Goal: Information Seeking & Learning: Learn about a topic

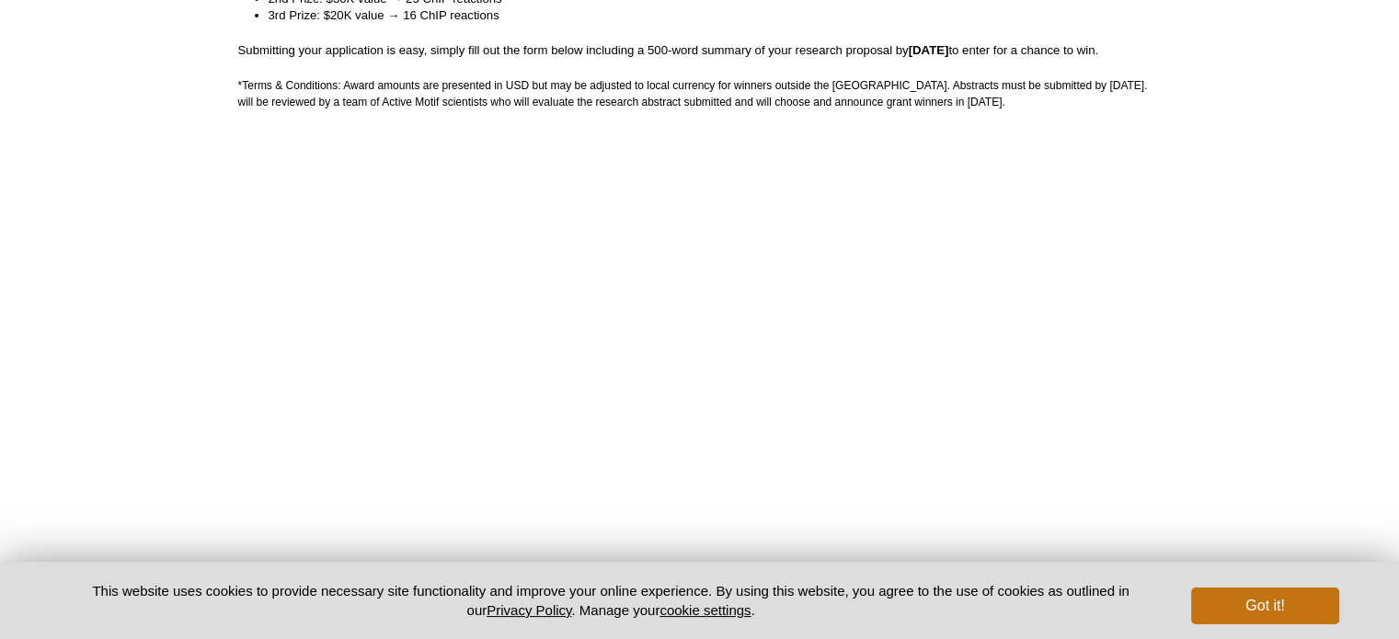
scroll to position [552, 0]
click at [1248, 596] on button "Got it!" at bounding box center [1264, 606] width 147 height 37
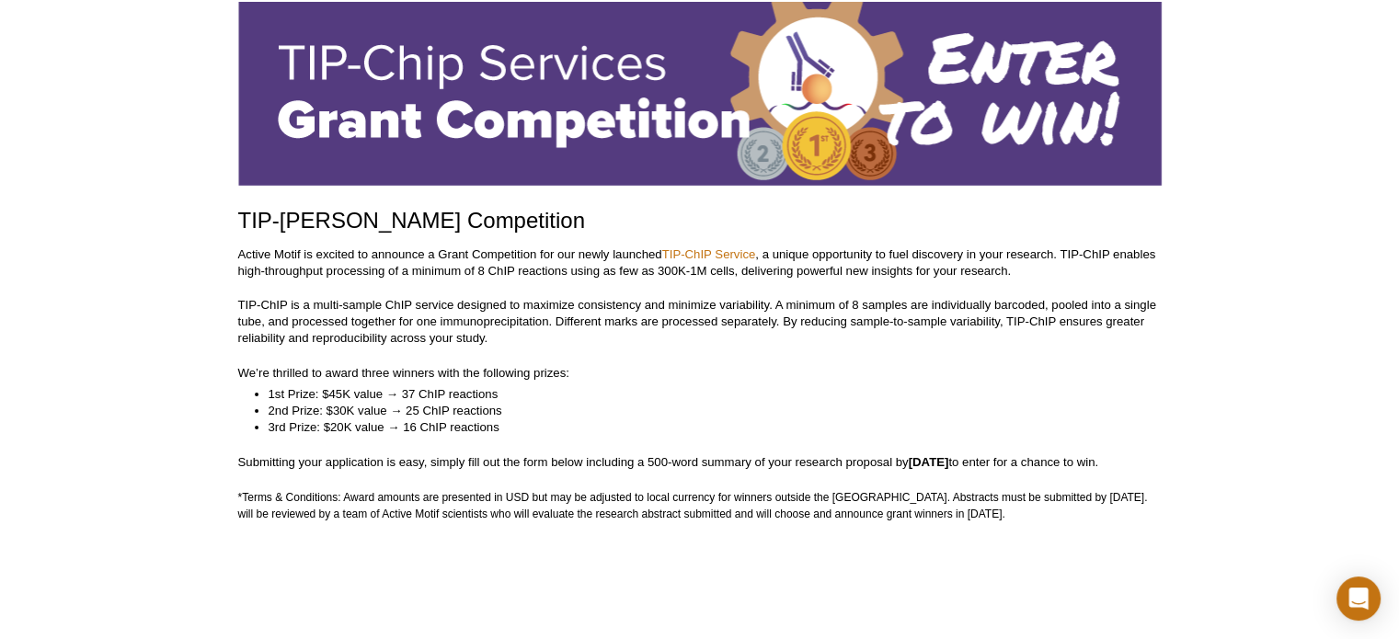
scroll to position [92, 0]
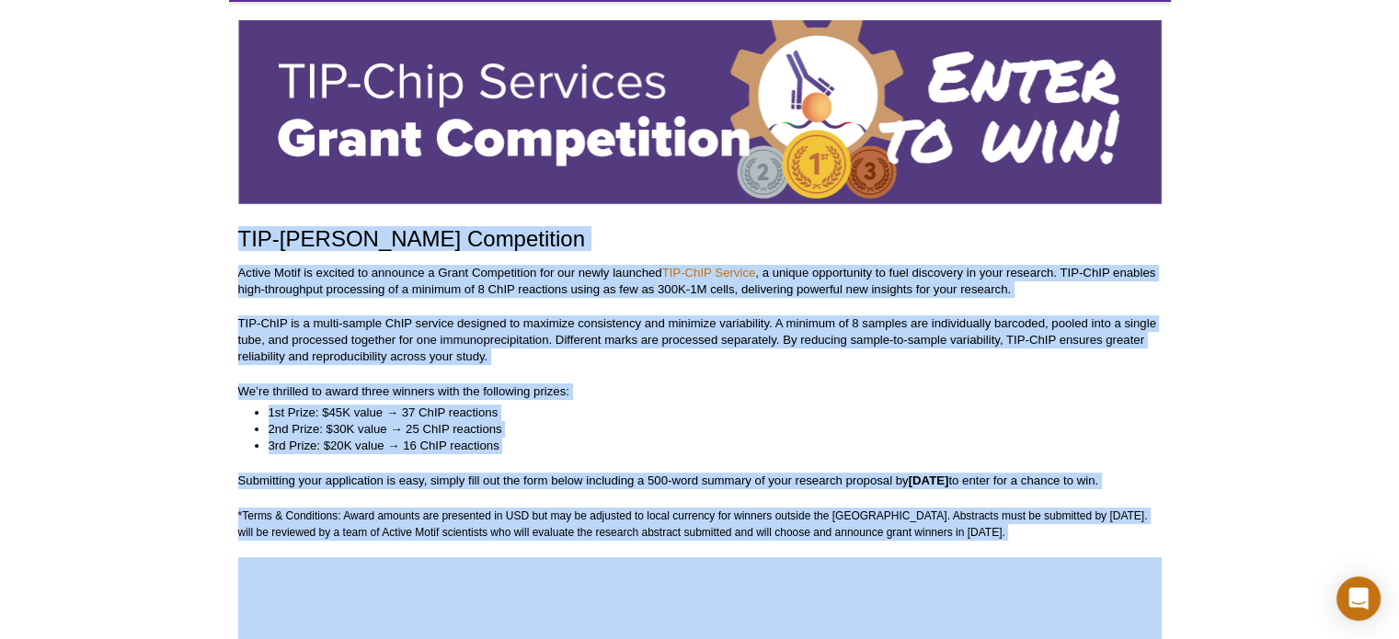
drag, startPoint x: 243, startPoint y: 240, endPoint x: 1054, endPoint y: 546, distance: 867.3
copy div "TIP-ChIP Grant Competition Active Motif is excited to announce a Grant Competit…"
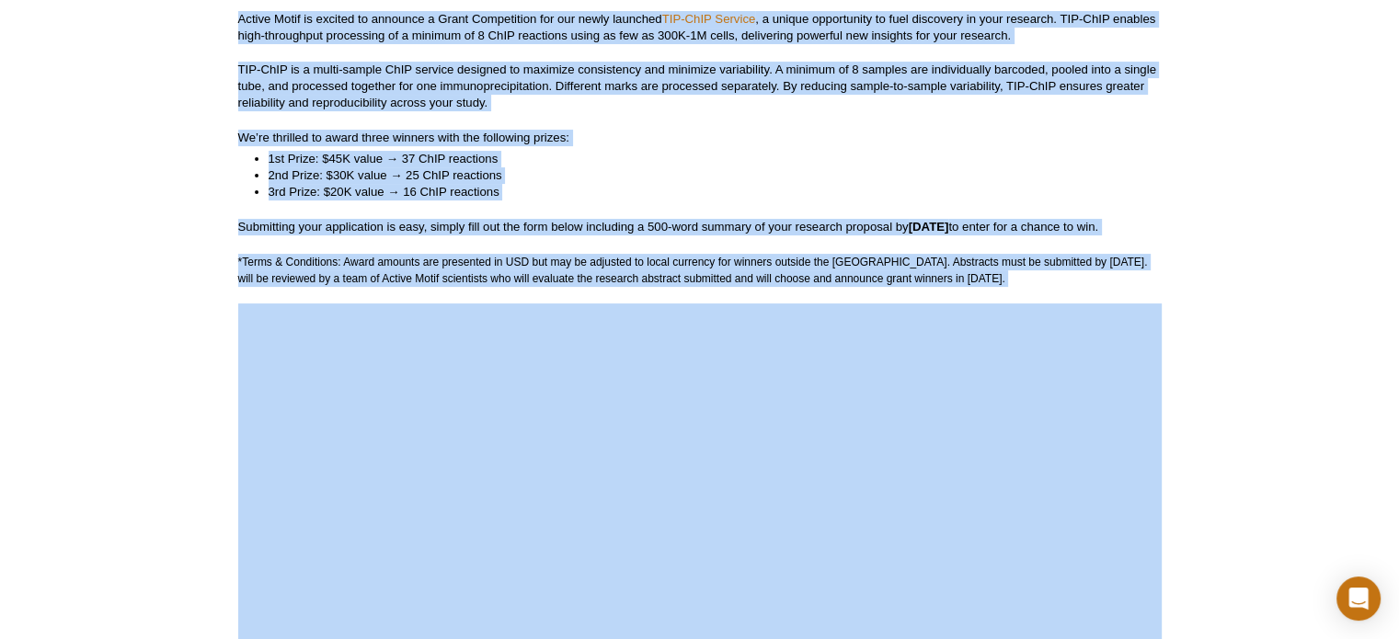
scroll to position [276, 0]
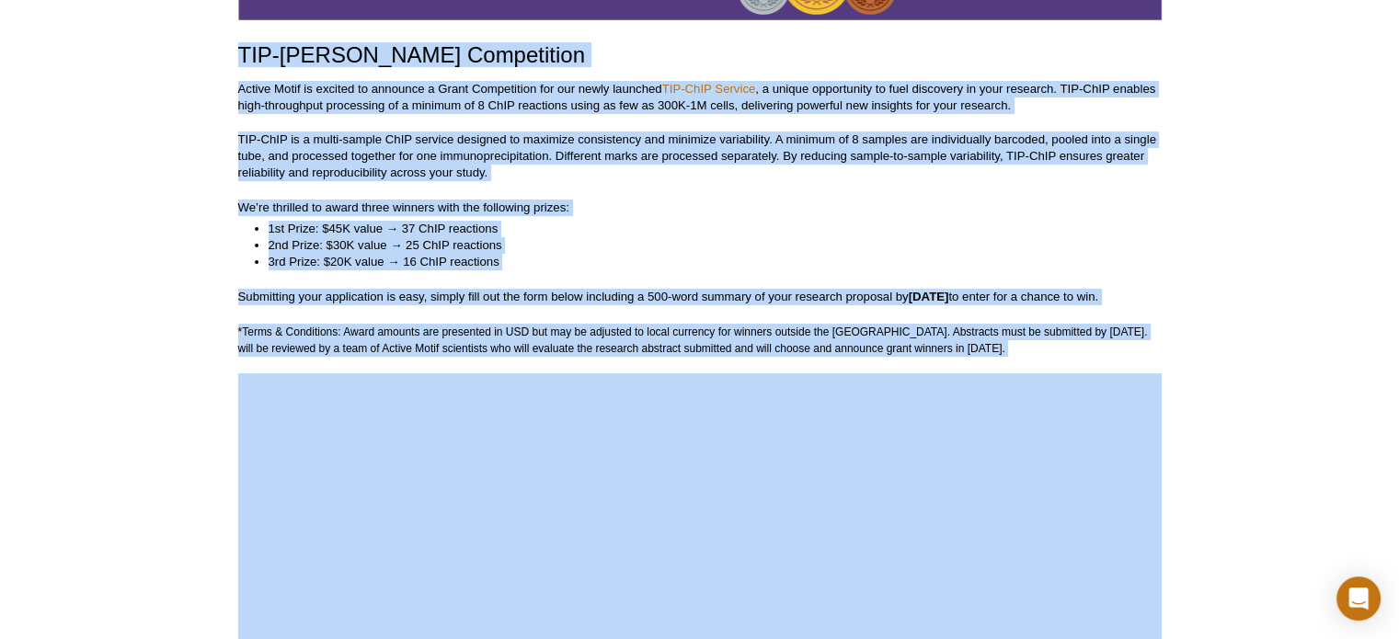
click at [916, 229] on li "1st Prize: $45K value → 37 ChIP reactions" at bounding box center [706, 229] width 875 height 17
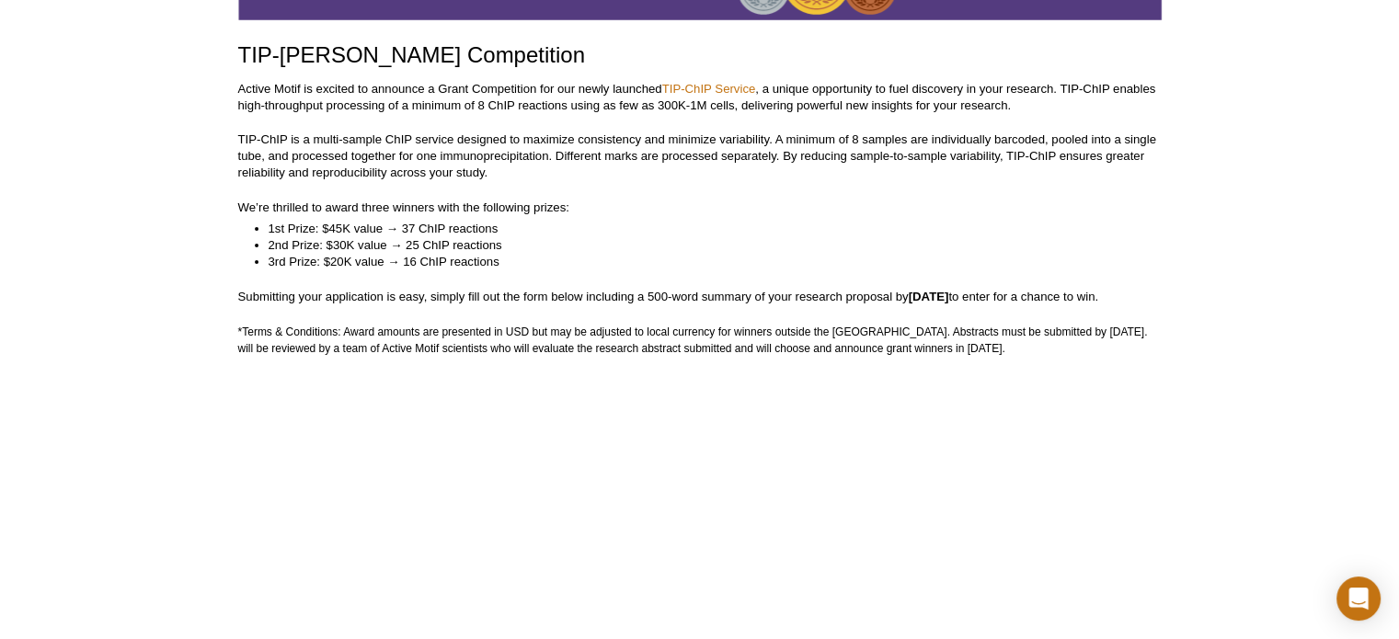
click at [397, 229] on li "1st Prize: $45K value → 37 ChIP reactions" at bounding box center [706, 229] width 875 height 17
drag, startPoint x: 403, startPoint y: 224, endPoint x: 520, endPoint y: 219, distance: 116.9
drag, startPoint x: 423, startPoint y: 234, endPoint x: 462, endPoint y: 242, distance: 39.5
click at [462, 242] on li "2nd Prize: $30K value → 25 ChIP reactions" at bounding box center [706, 245] width 875 height 17
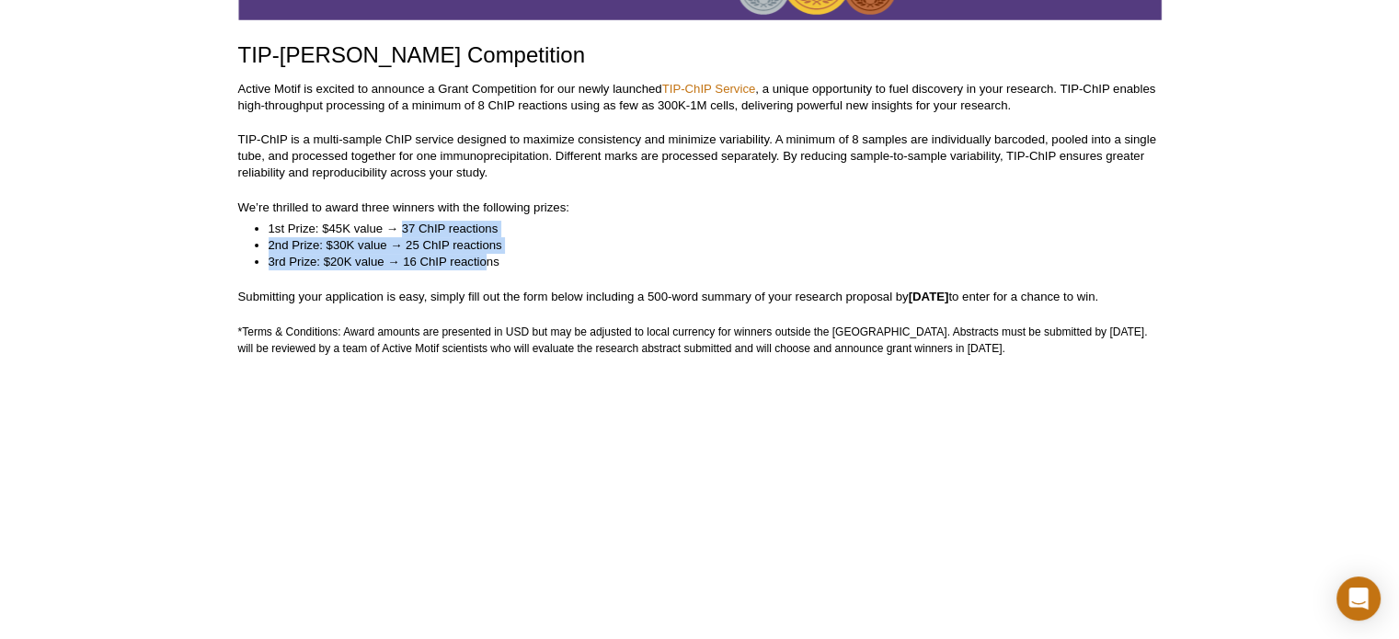
drag, startPoint x: 401, startPoint y: 225, endPoint x: 488, endPoint y: 264, distance: 94.7
click at [488, 264] on ul "1st Prize: $45K value → 37 ChIP reactions 2nd Prize: $30K value → 25 ChIP react…" at bounding box center [690, 246] width 905 height 50
click at [280, 235] on li "1st Prize: $45K value → 37 ChIP reactions" at bounding box center [706, 229] width 875 height 17
drag, startPoint x: 267, startPoint y: 226, endPoint x: 530, endPoint y: 261, distance: 265.4
click at [530, 261] on ul "1st Prize: $45K value → 37 ChIP reactions 2nd Prize: $30K value → 25 ChIP react…" at bounding box center [690, 246] width 905 height 50
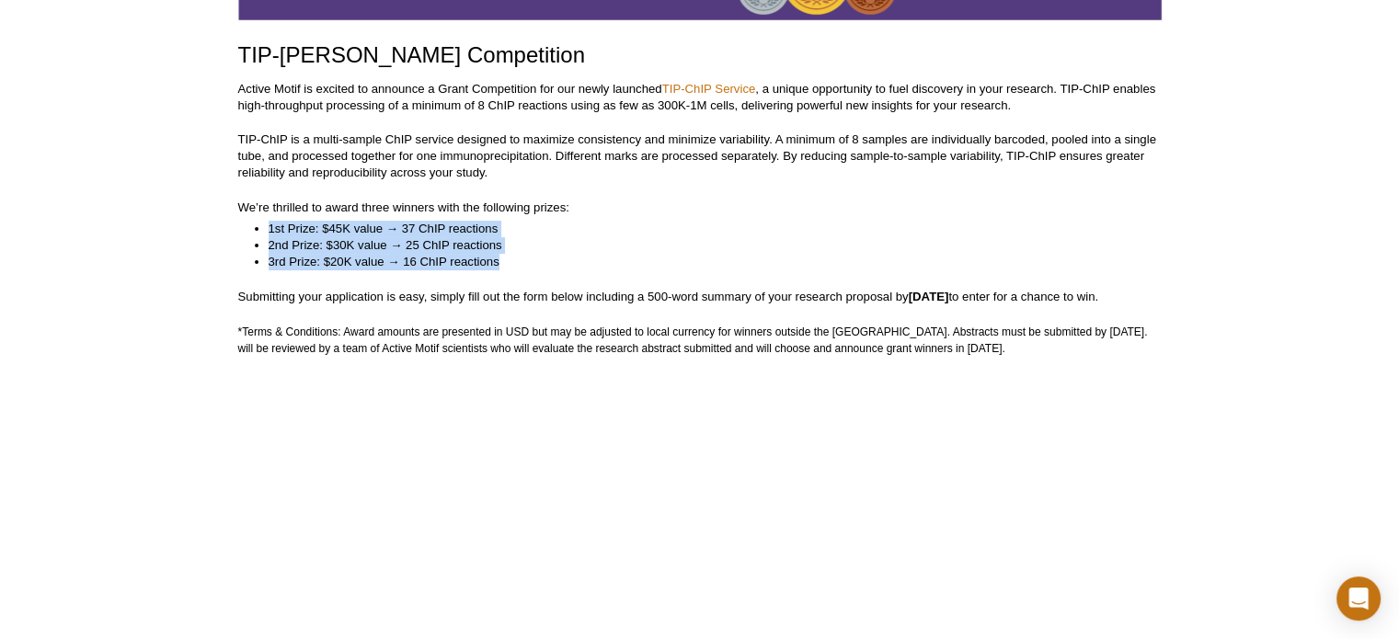
copy ul "1st Prize: $45K value → 37 ChIP reactions 2nd Prize: $30K value → 25 ChIP react…"
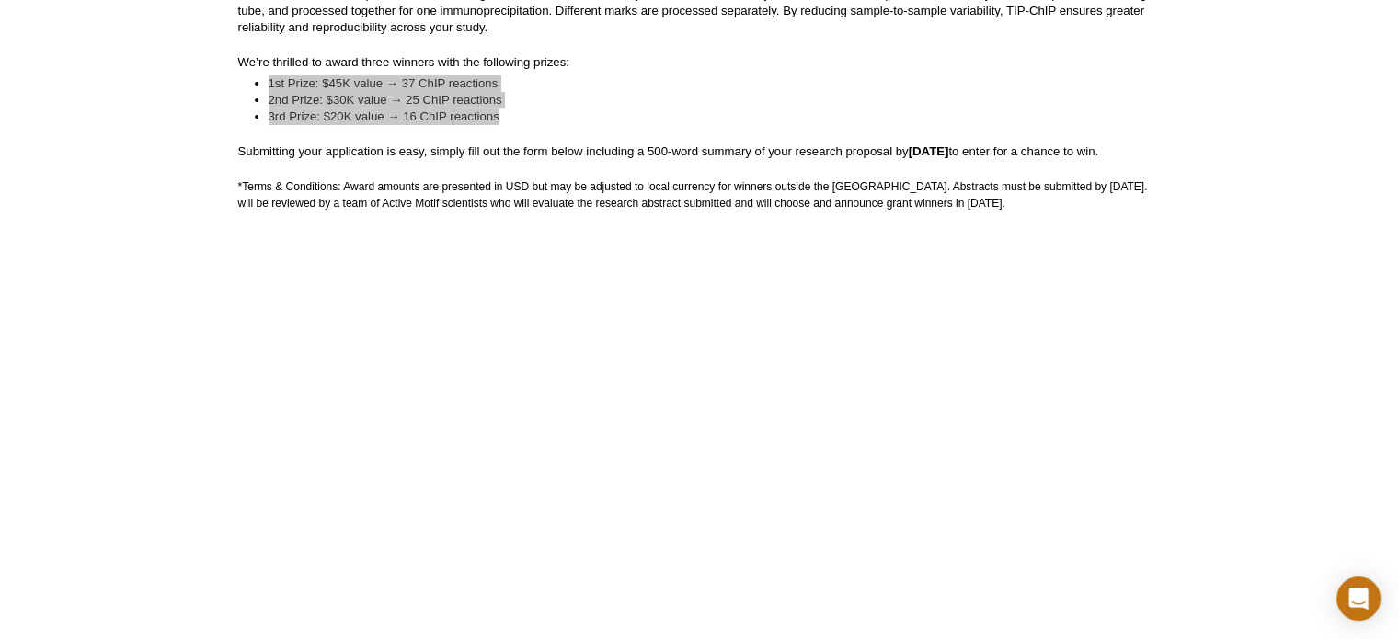
scroll to position [157, 0]
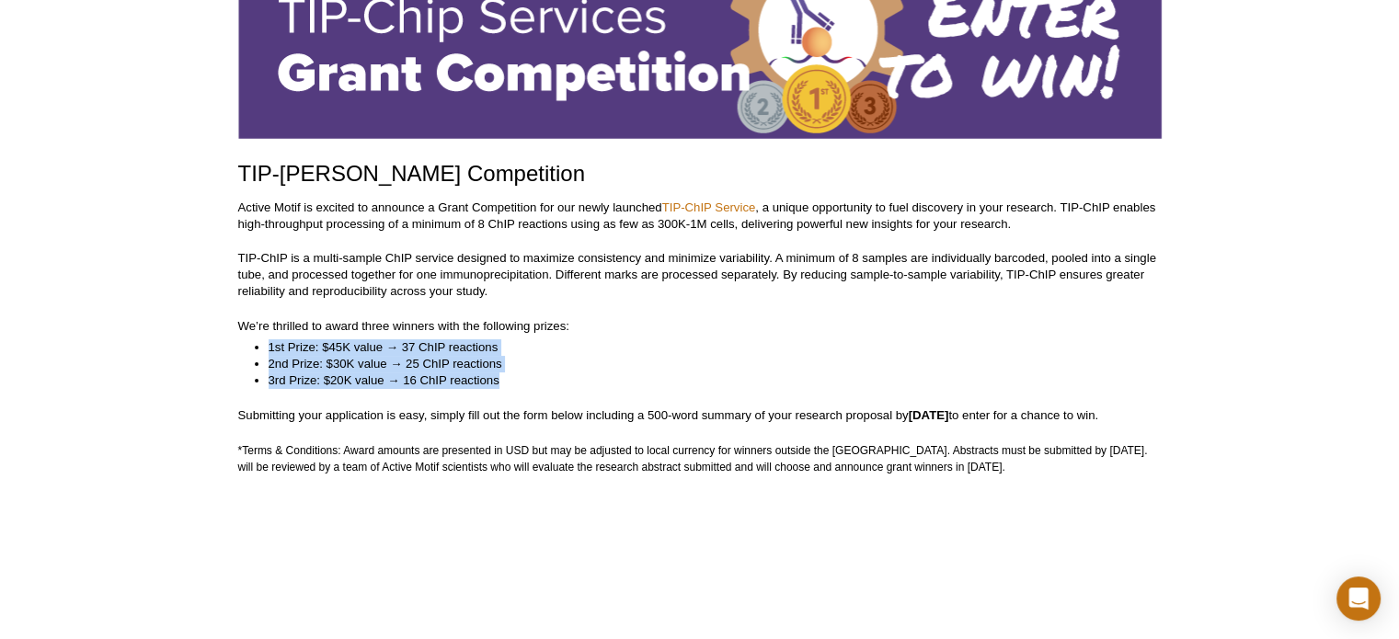
click at [692, 352] on li "1st Prize: $45K value → 37 ChIP reactions" at bounding box center [706, 347] width 875 height 17
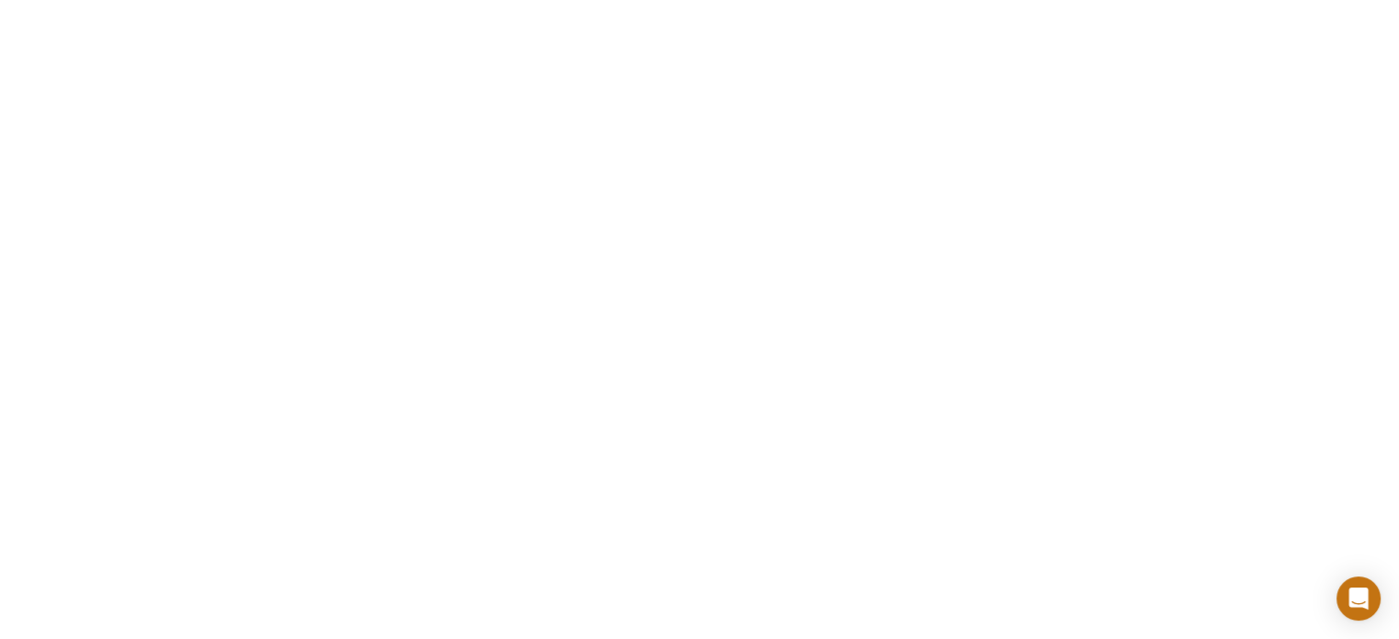
scroll to position [3745, 0]
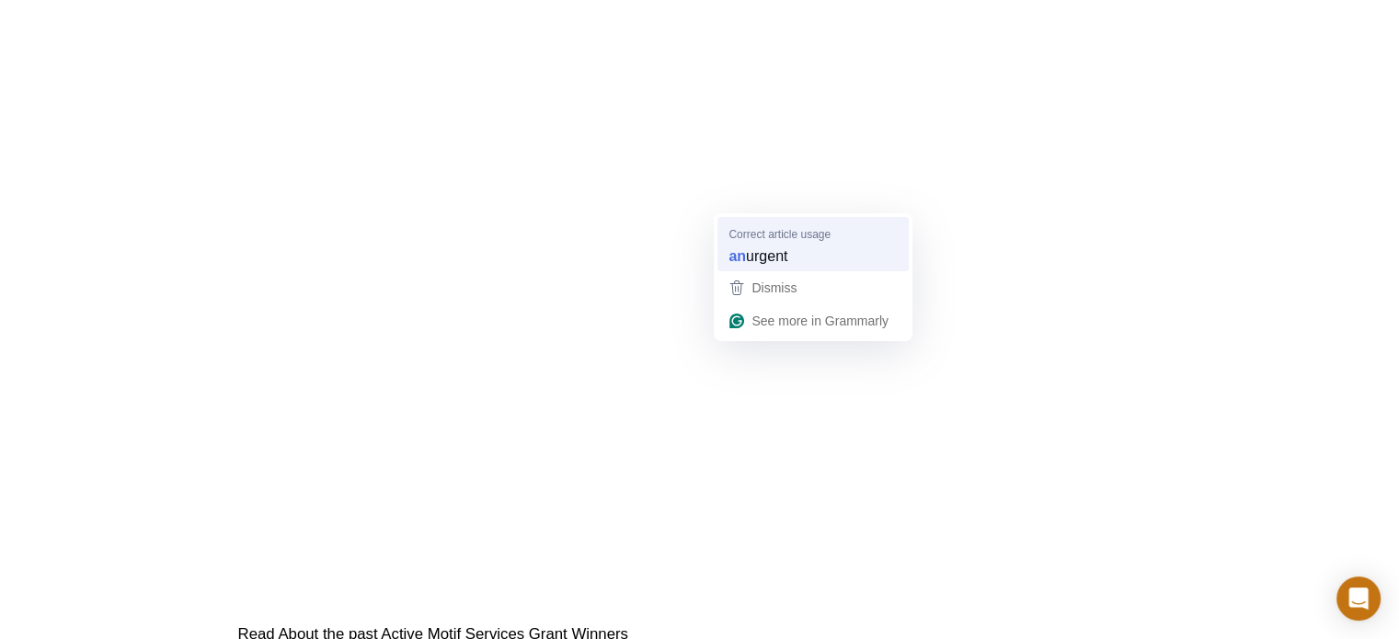
click at [762, 250] on span "urgent" at bounding box center [766, 256] width 41 height 20
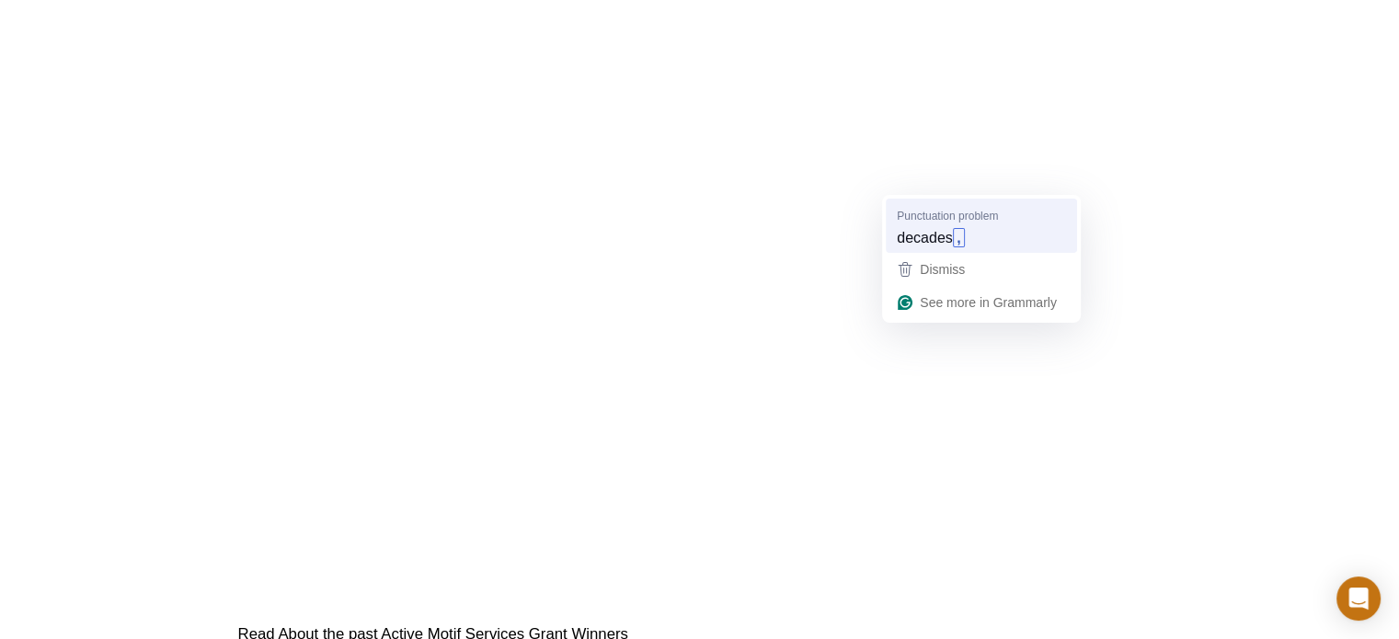
click at [942, 247] on span "decades" at bounding box center [925, 237] width 56 height 20
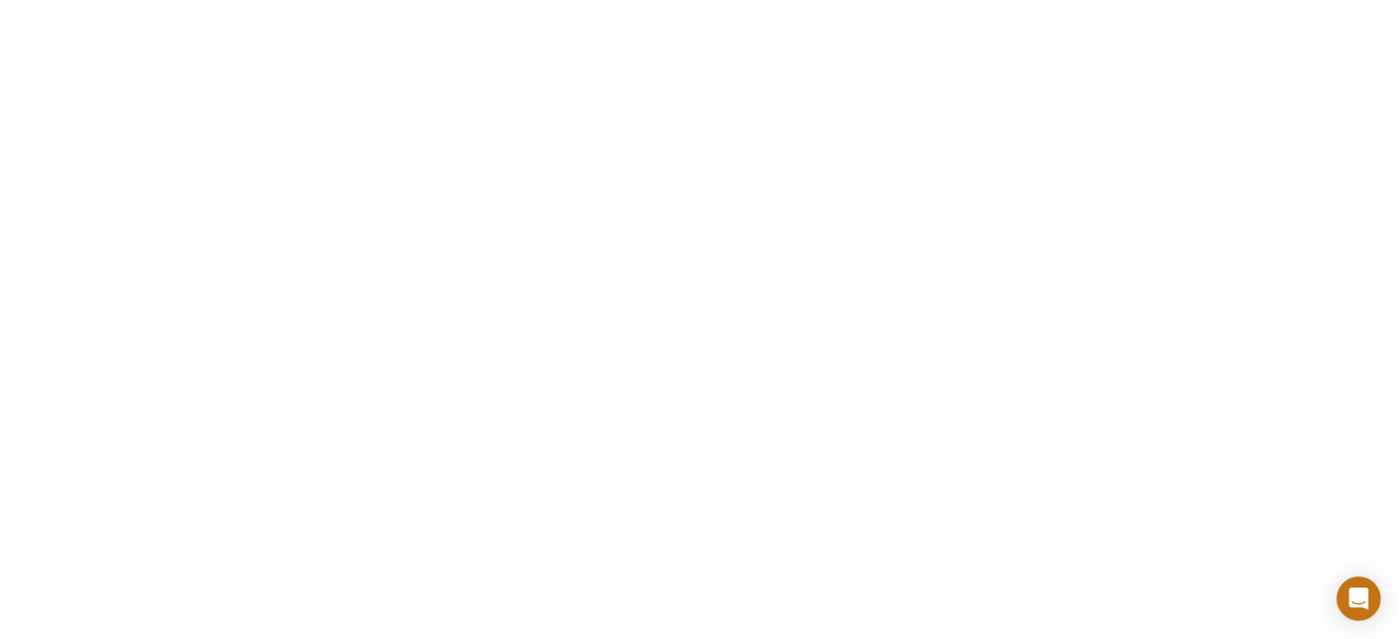
scroll to position [3967, 0]
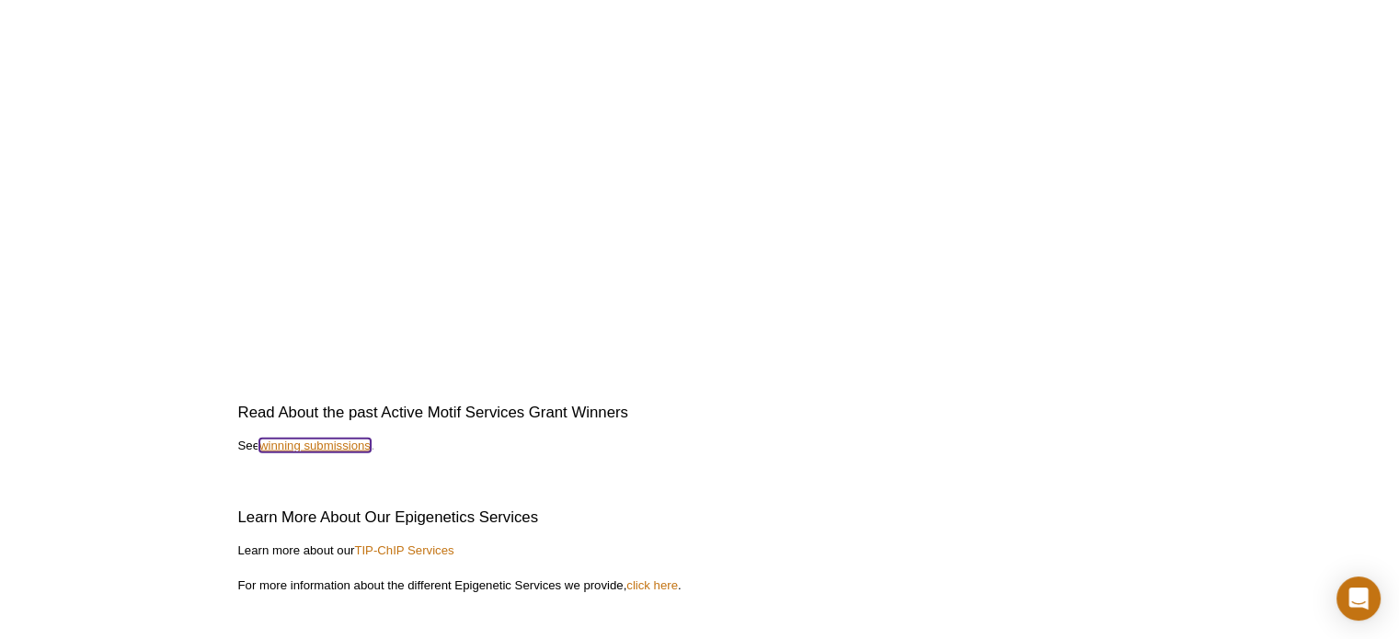
click at [290, 444] on link "winning submissions" at bounding box center [314, 446] width 111 height 14
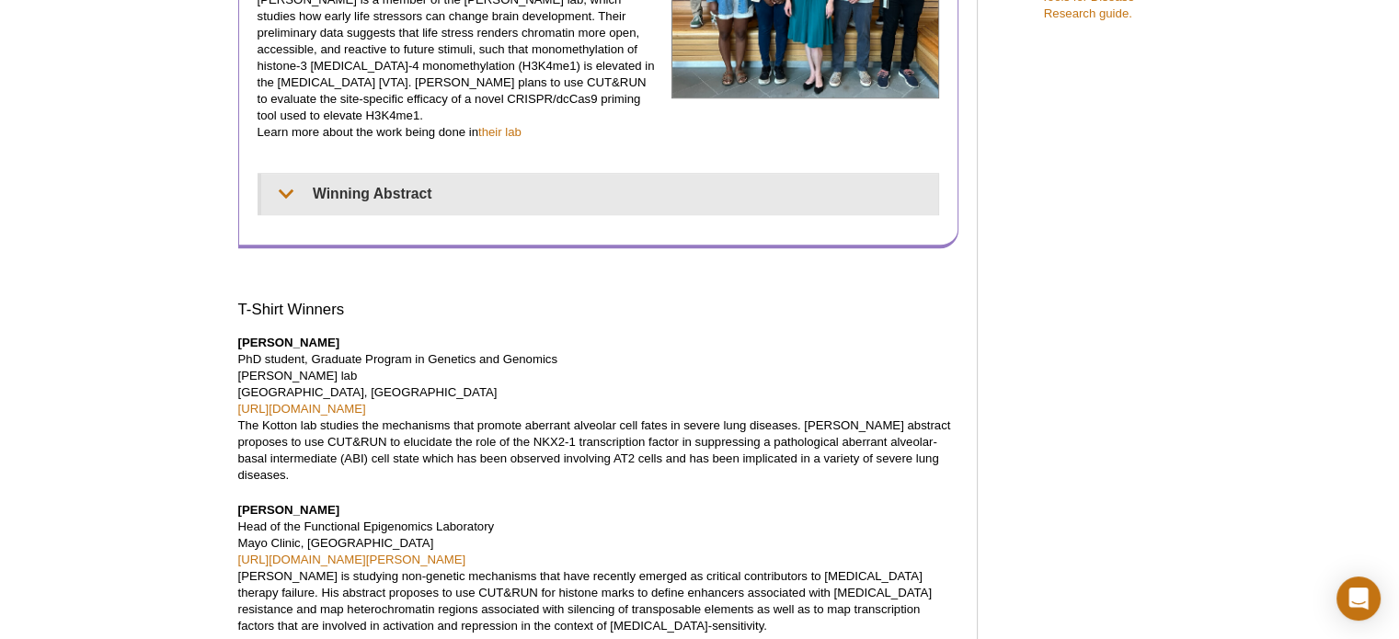
scroll to position [1288, 0]
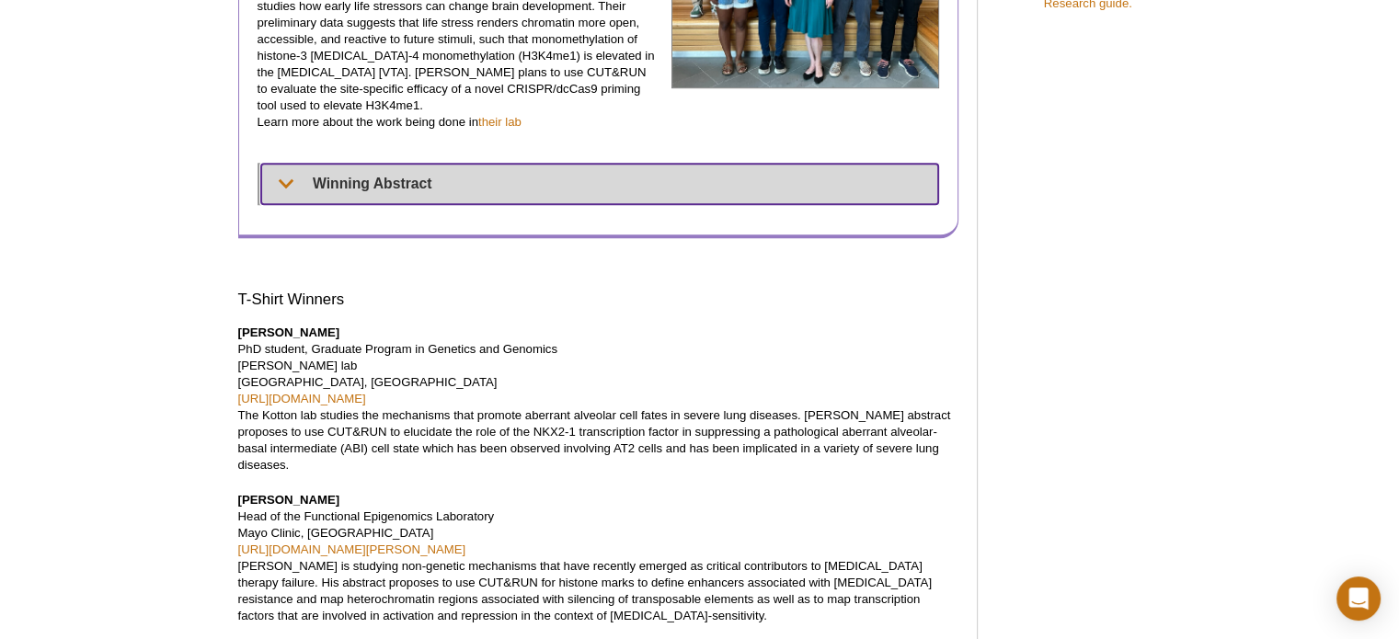
click at [363, 164] on summary "Winning Abstract" at bounding box center [599, 184] width 677 height 40
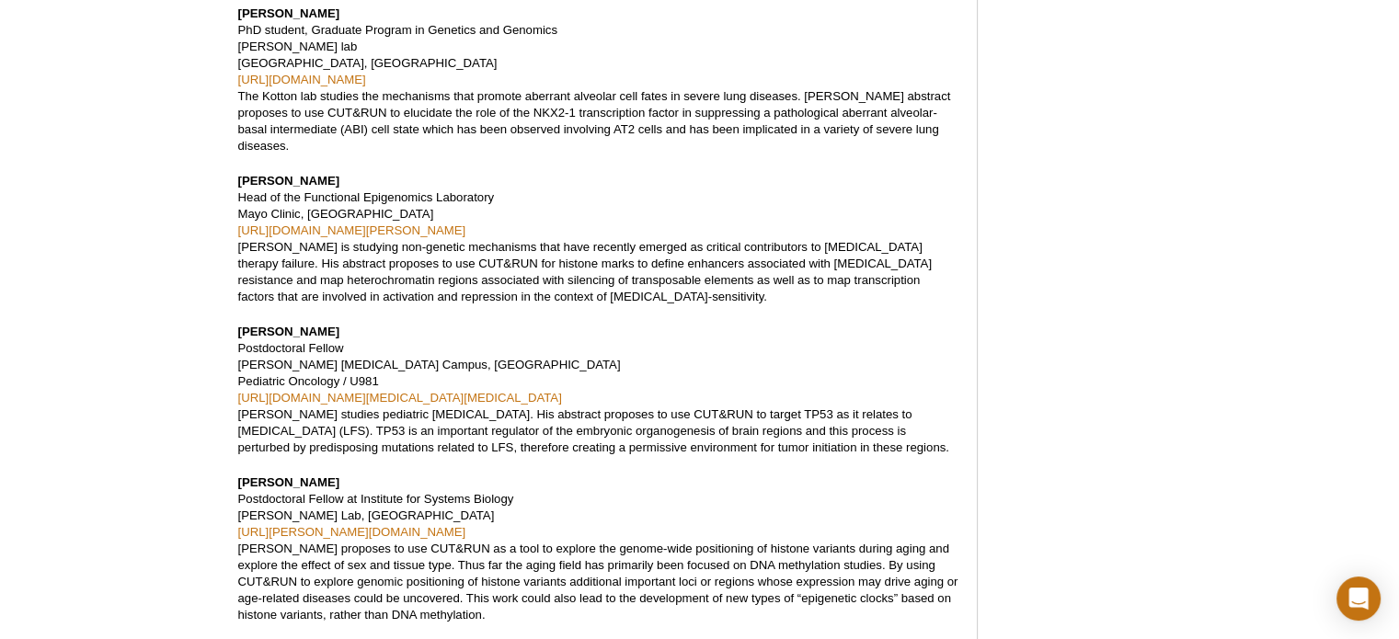
scroll to position [2484, 0]
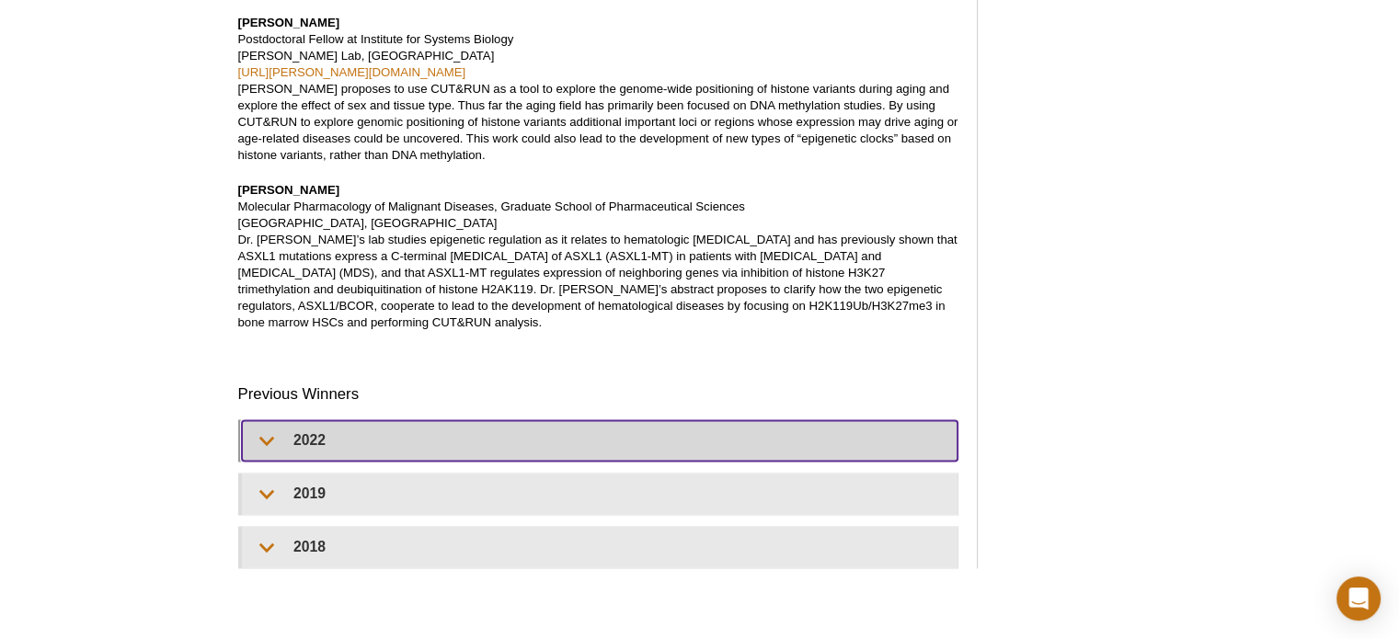
click at [310, 420] on summary "2022" at bounding box center [600, 440] width 717 height 40
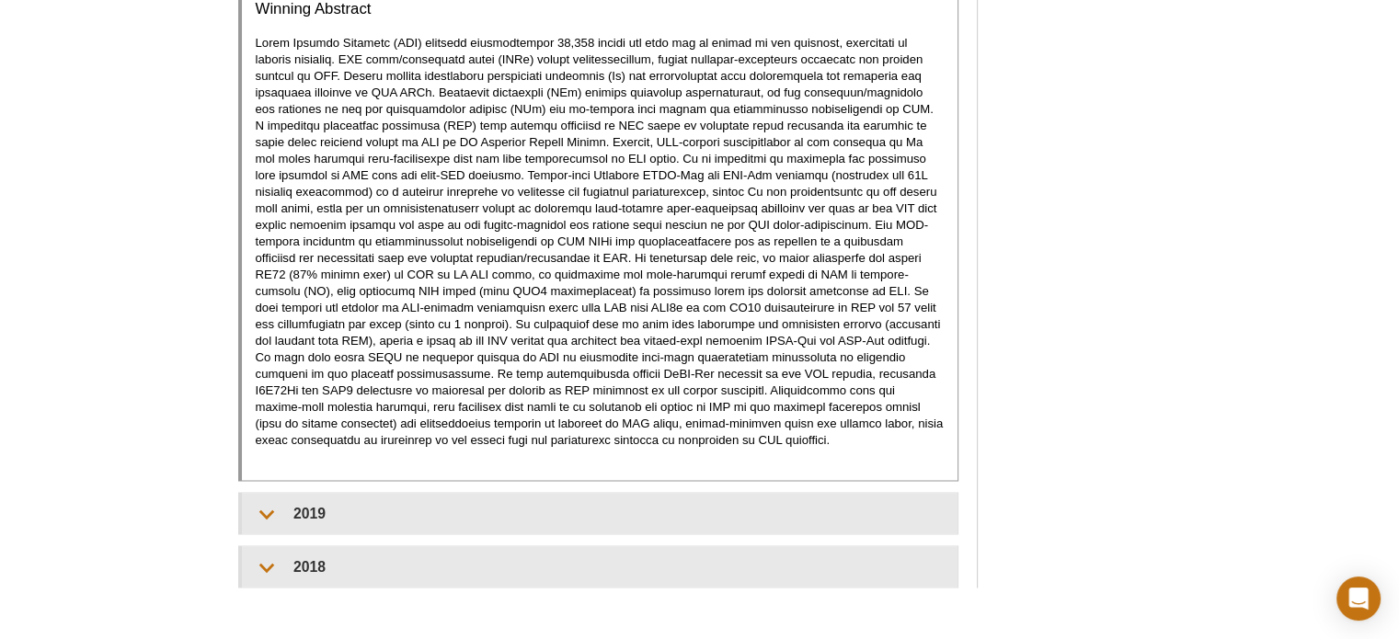
scroll to position [3564, 0]
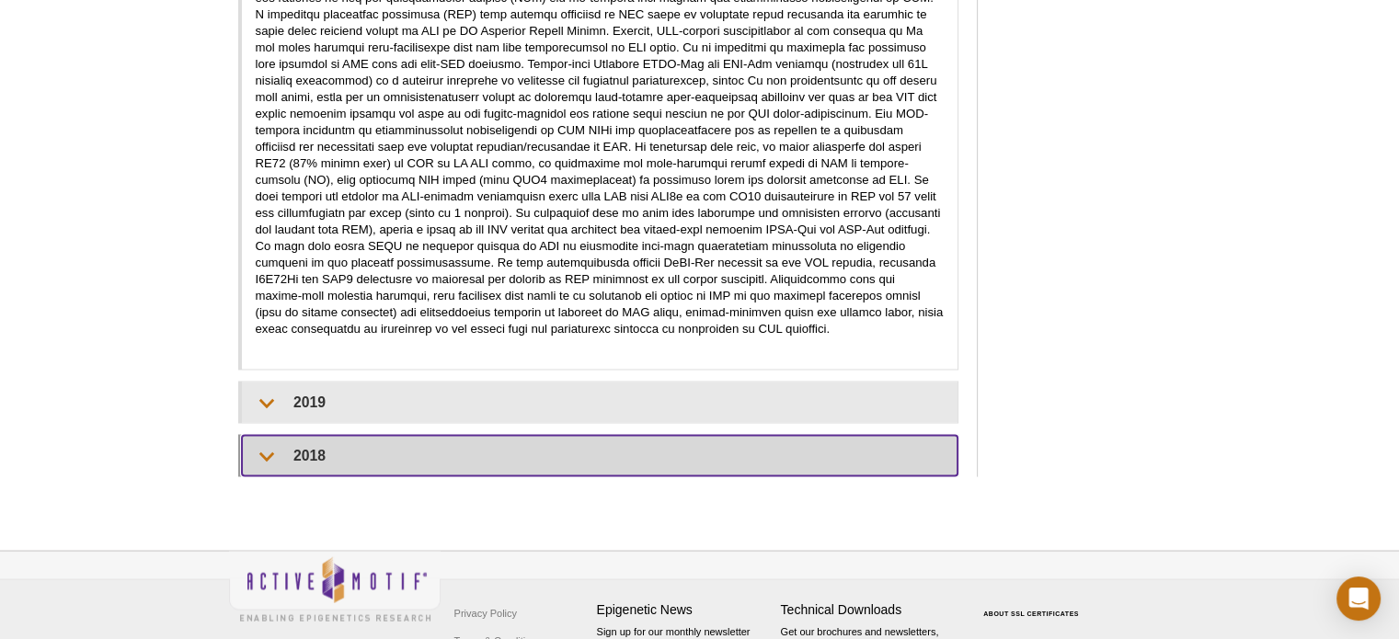
click at [467, 436] on summary "2018" at bounding box center [600, 456] width 717 height 40
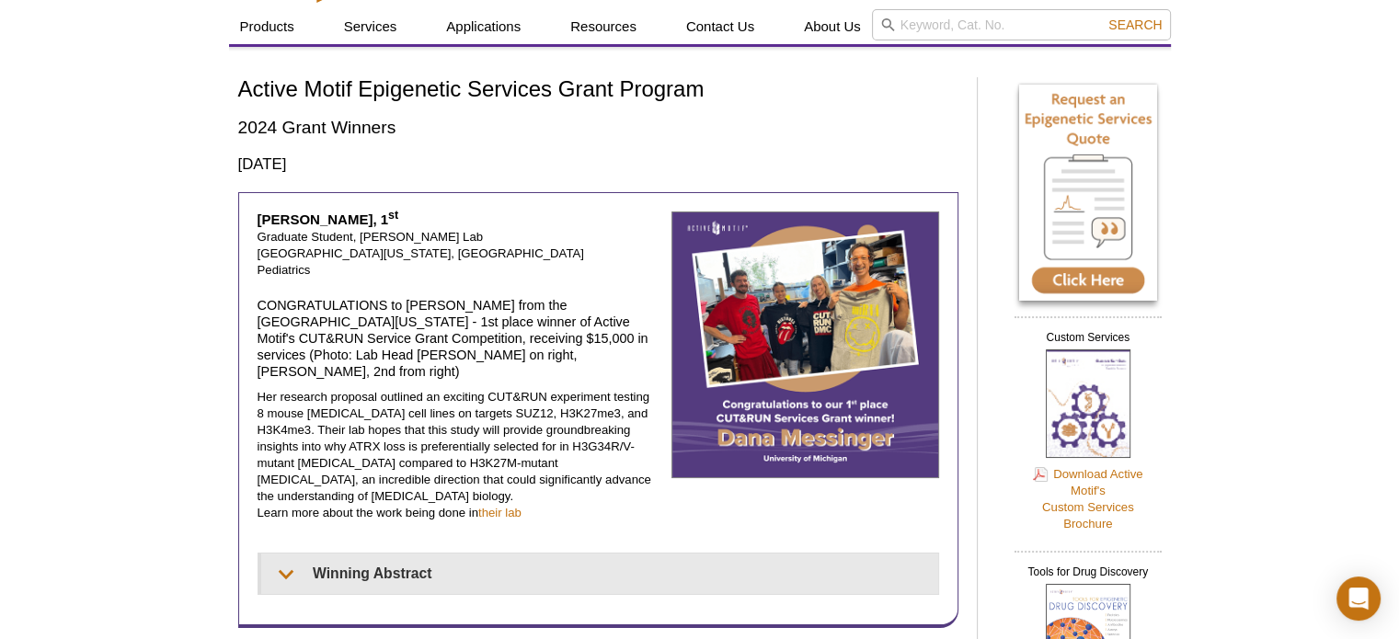
scroll to position [0, 0]
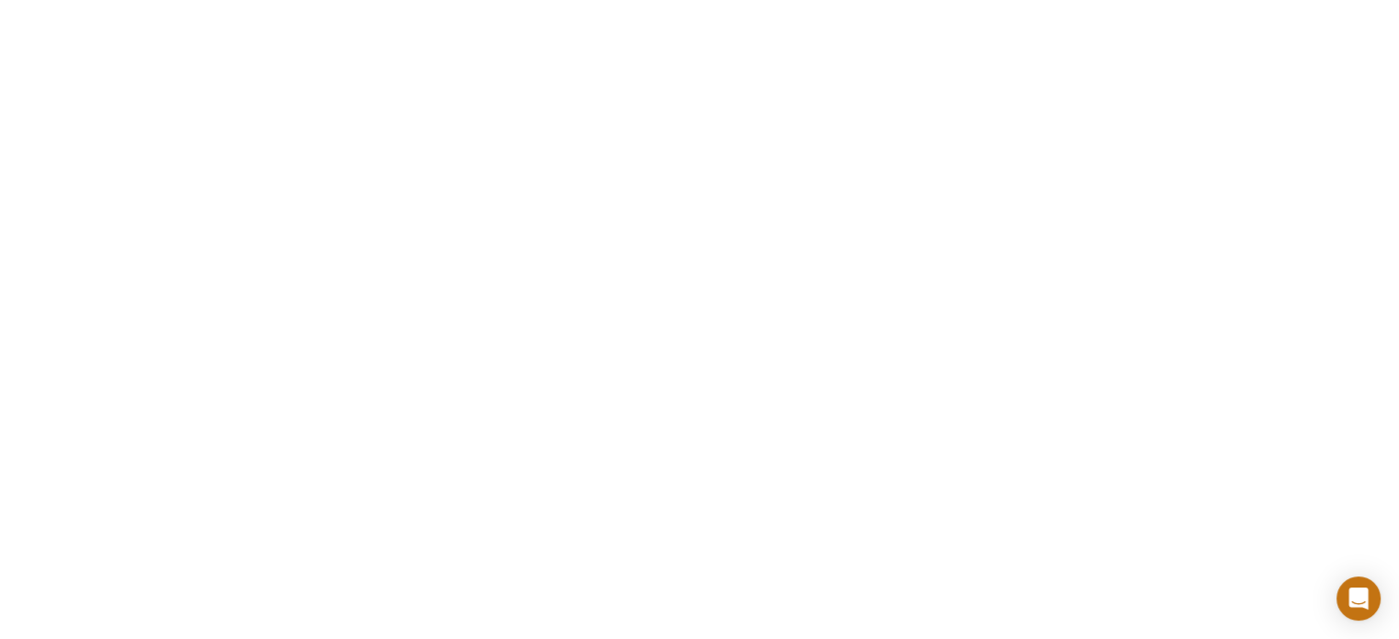
scroll to position [736, 0]
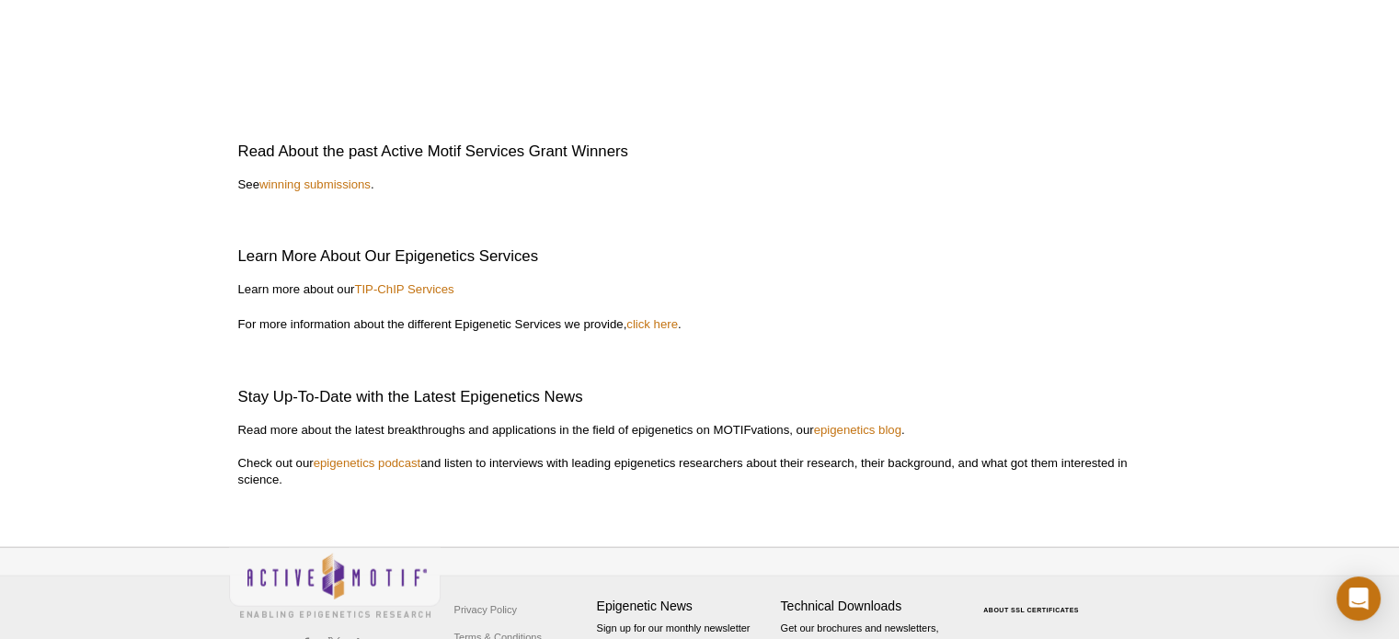
scroll to position [4297, 0]
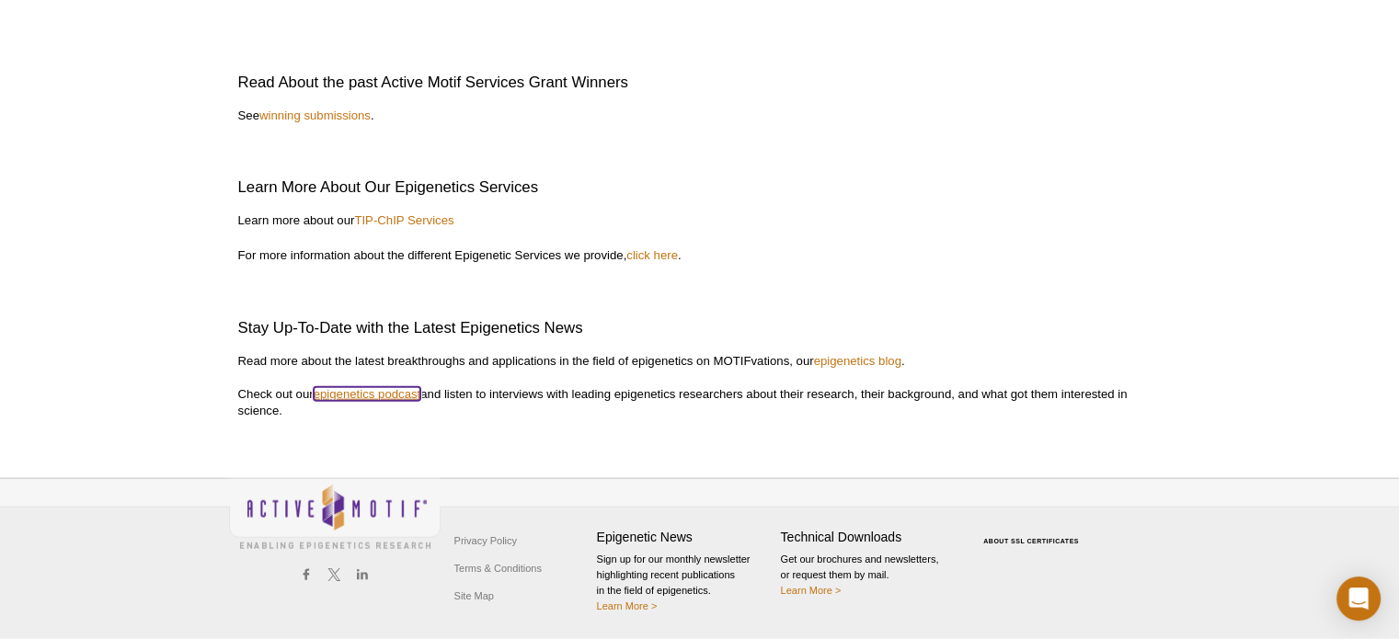
click at [375, 391] on link "epigenetics podcast" at bounding box center [368, 394] width 108 height 14
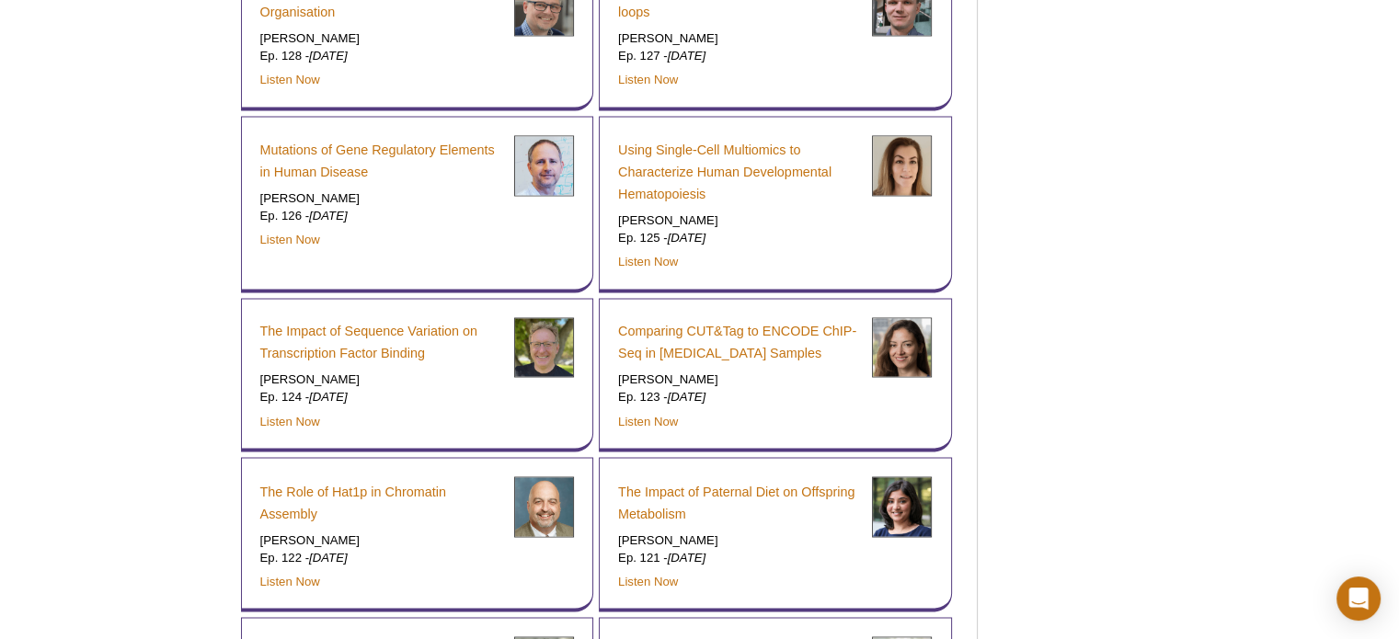
scroll to position [3186, 0]
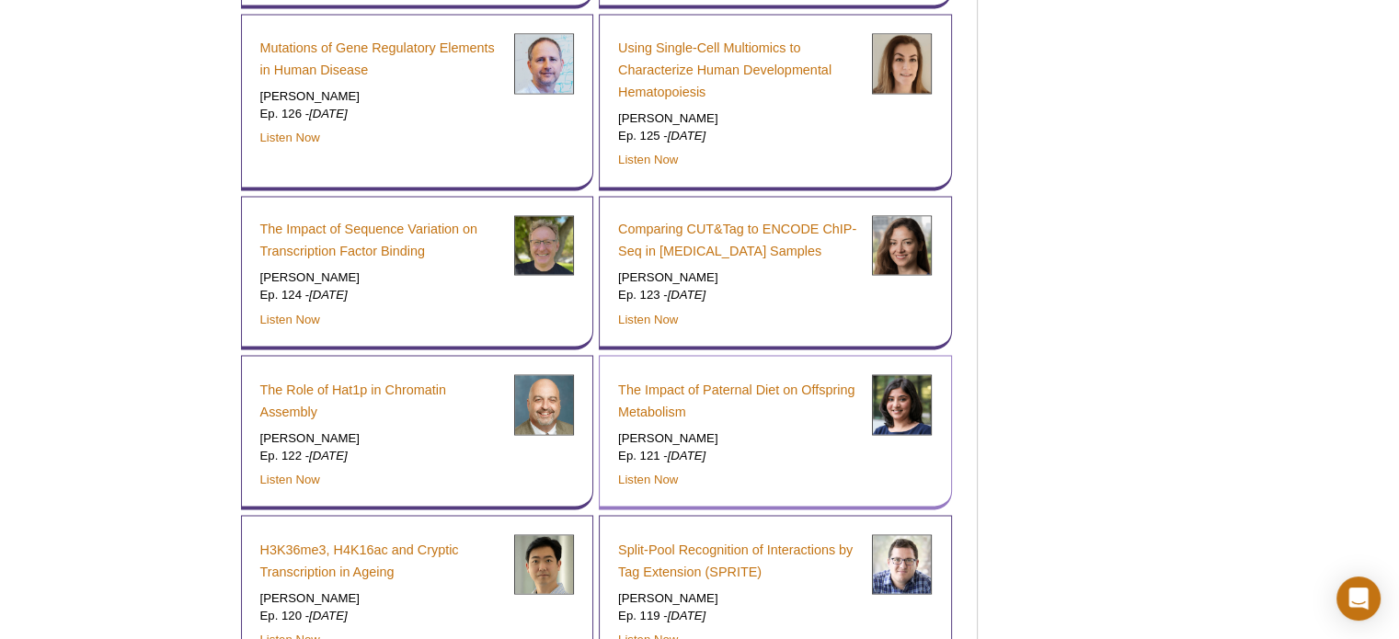
click at [902, 374] on img at bounding box center [902, 404] width 60 height 60
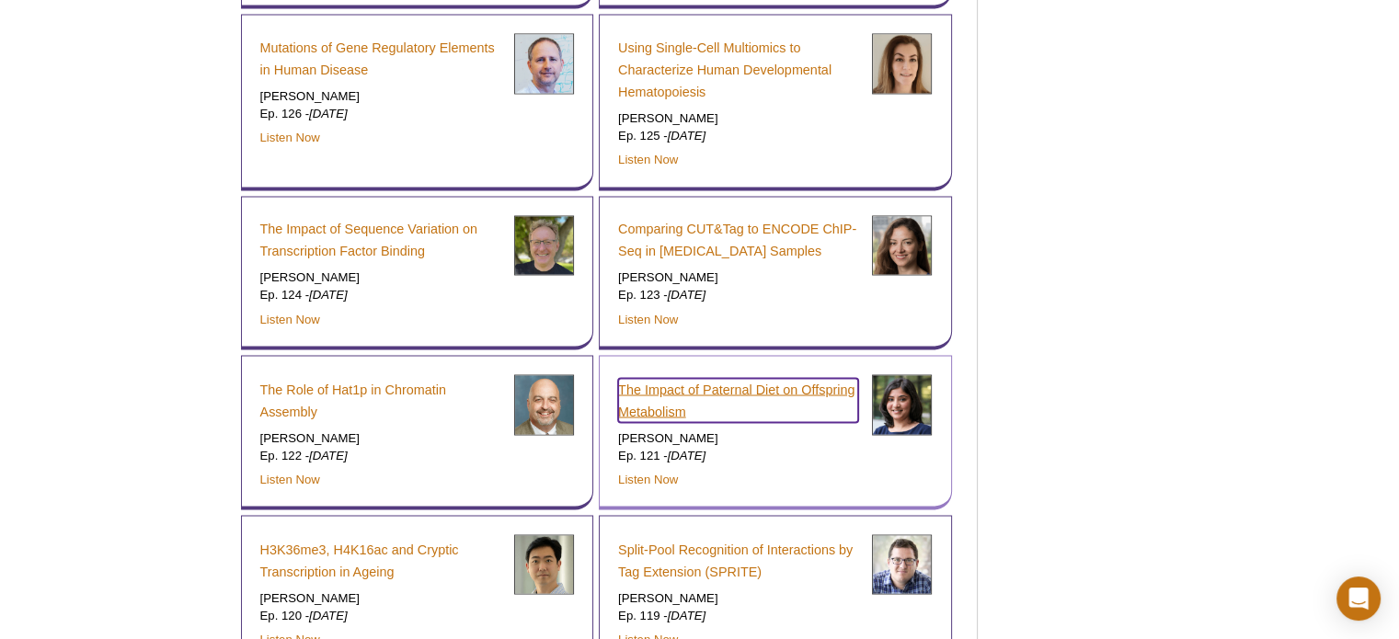
click at [819, 378] on link "The Impact of Paternal Diet on Offspring Metabolism" at bounding box center [738, 400] width 240 height 44
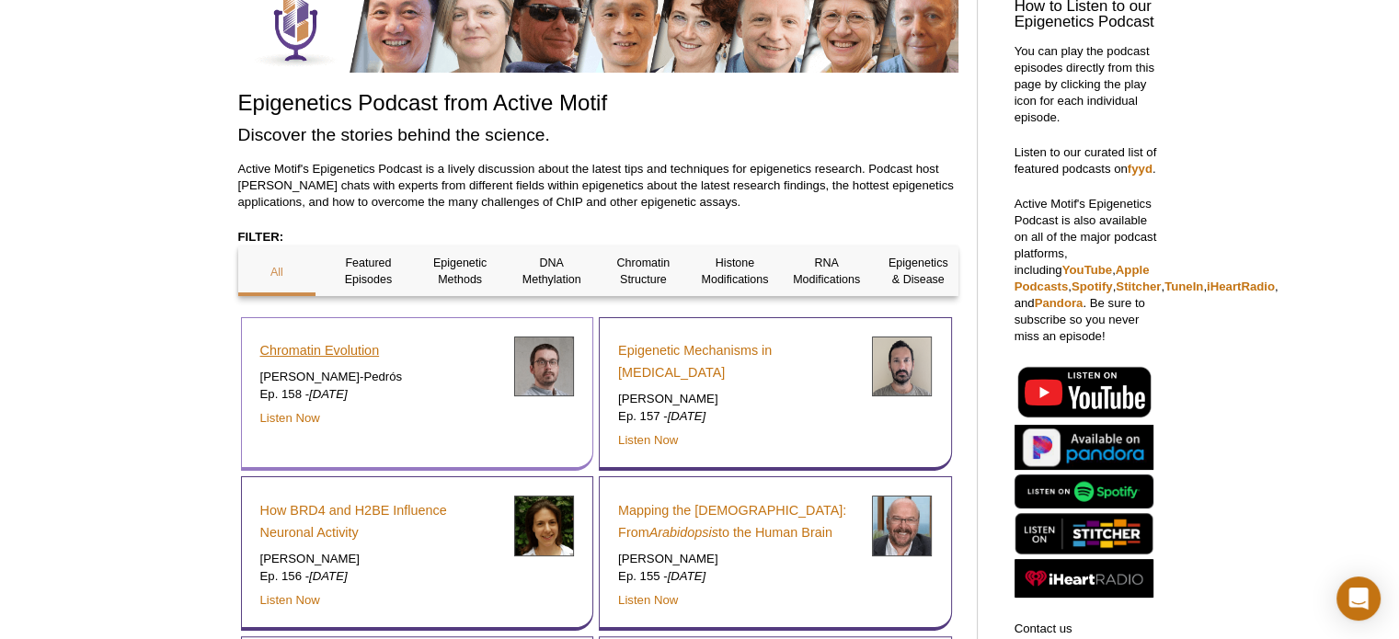
scroll to position [231, 0]
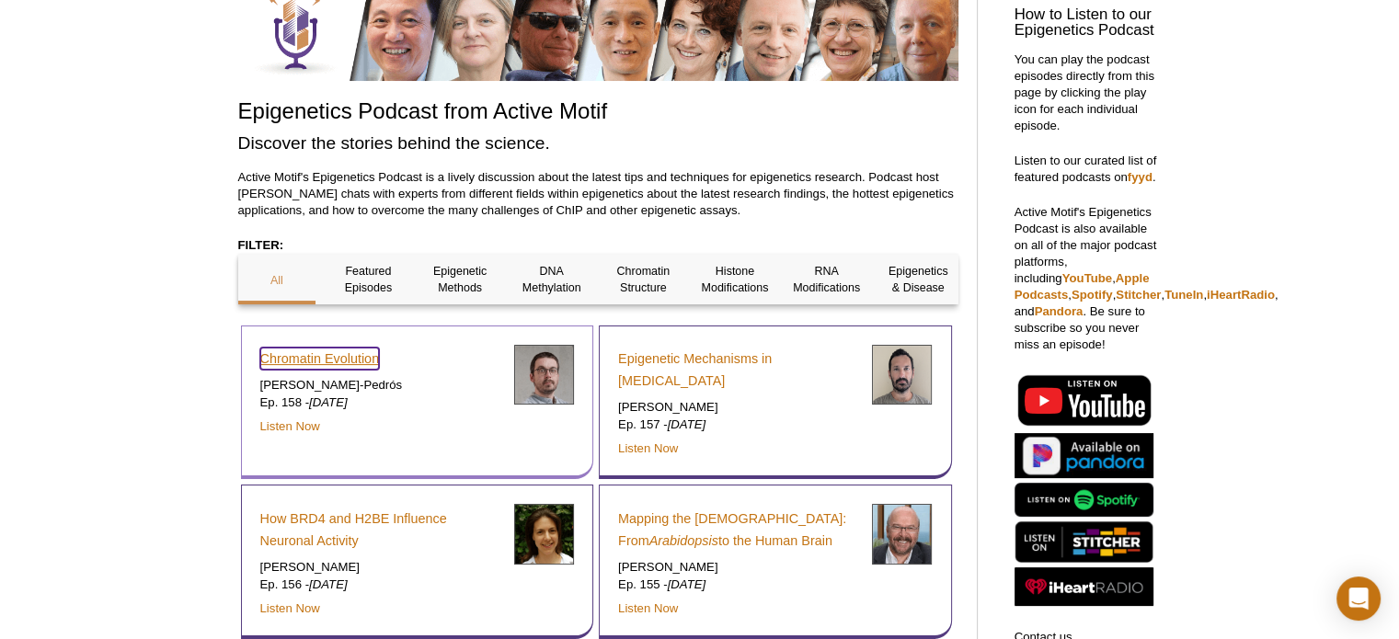
click at [324, 359] on link "Chromatin Evolution" at bounding box center [320, 359] width 120 height 22
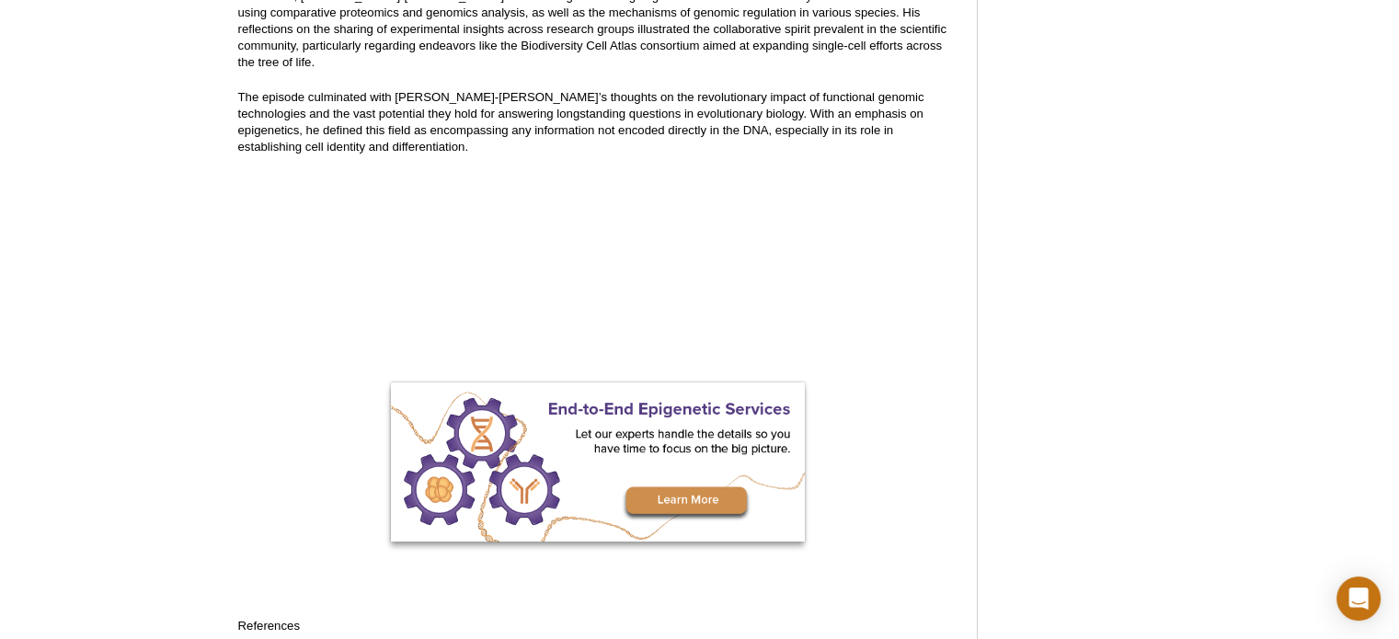
scroll to position [552, 0]
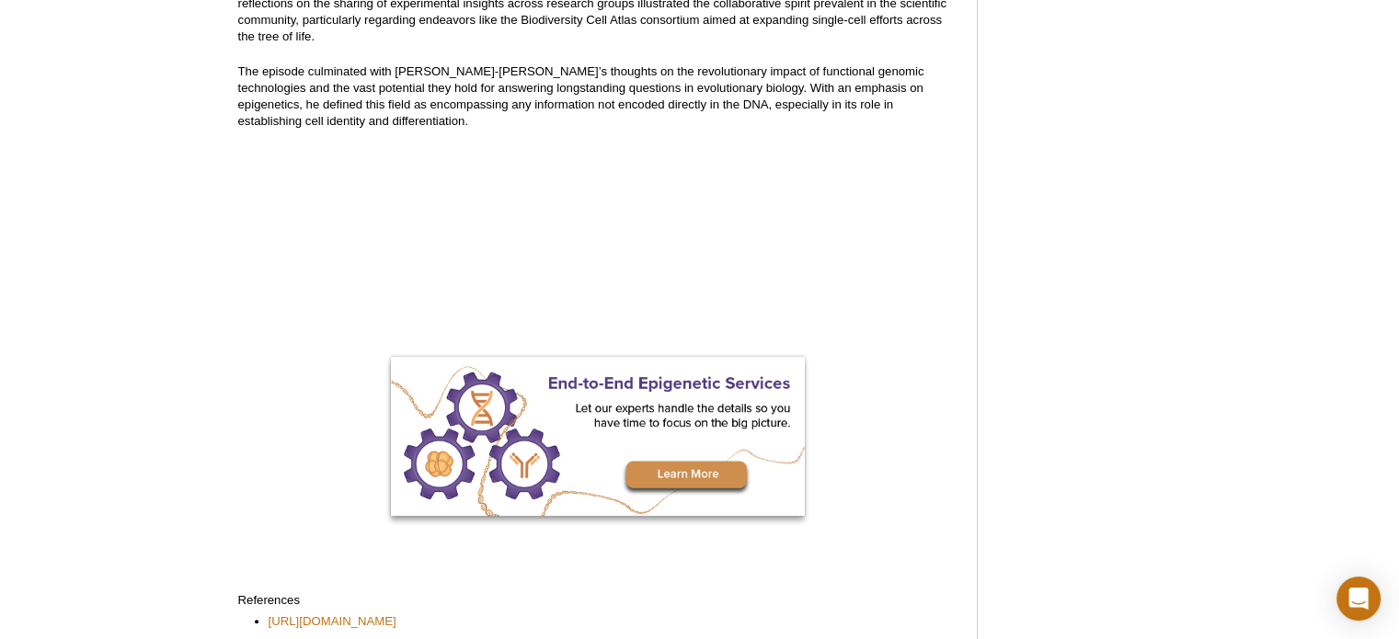
click at [1082, 224] on div "Listen on Your Favorite Podcast Platform:" at bounding box center [1083, 293] width 175 height 1373
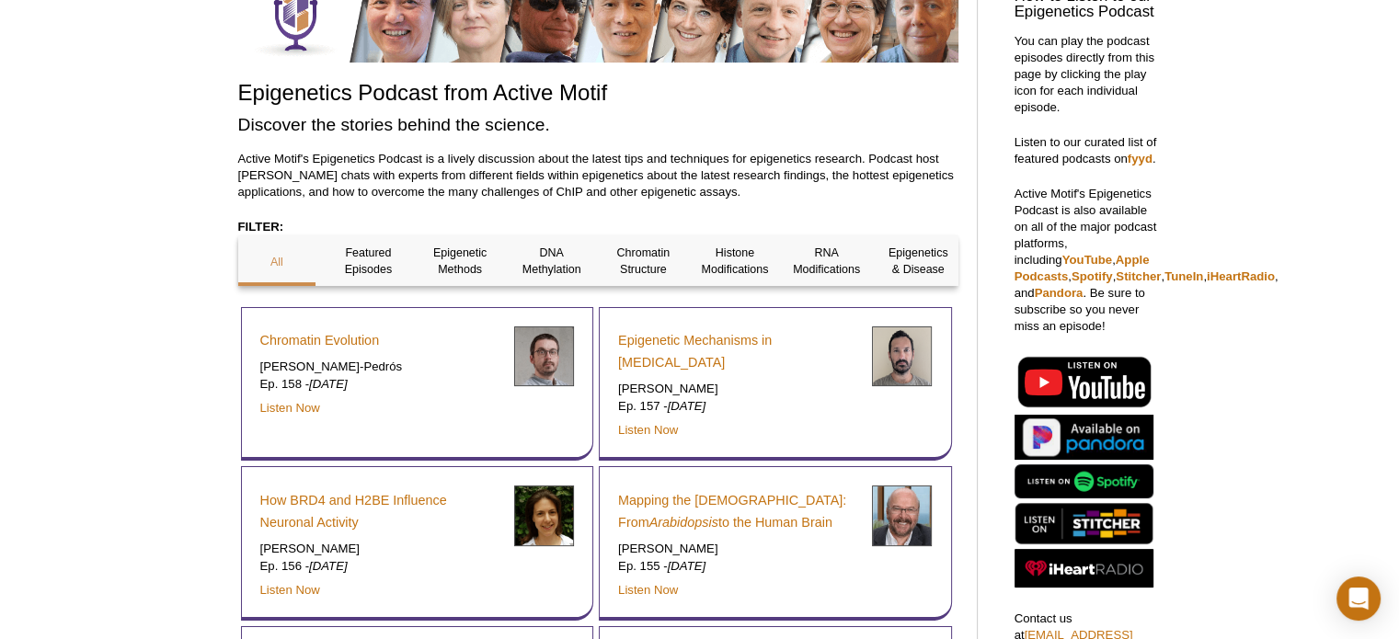
scroll to position [276, 0]
